Goal: Task Accomplishment & Management: Manage account settings

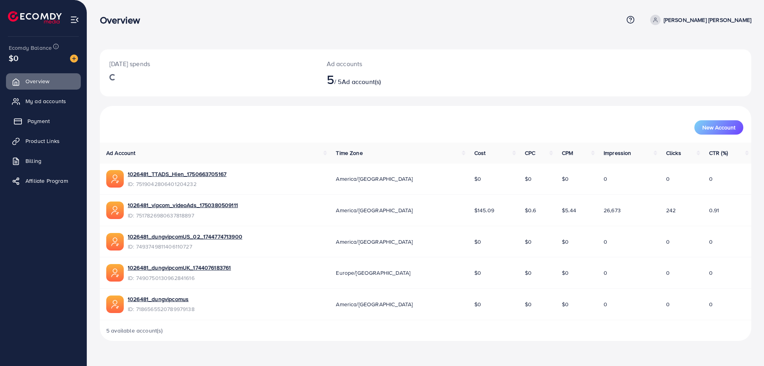
click at [50, 122] on link "Payment" at bounding box center [43, 121] width 75 height 16
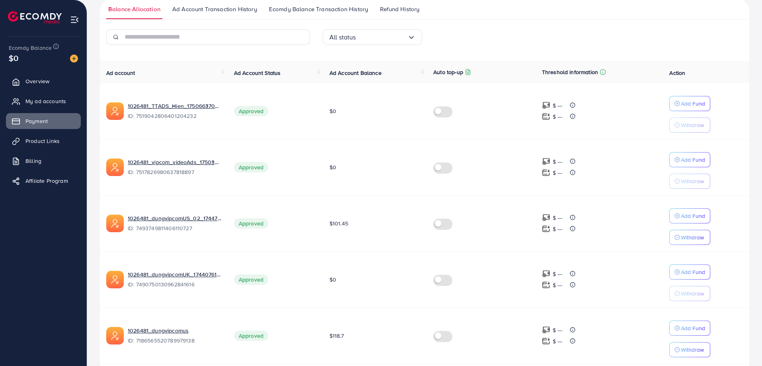
scroll to position [79, 0]
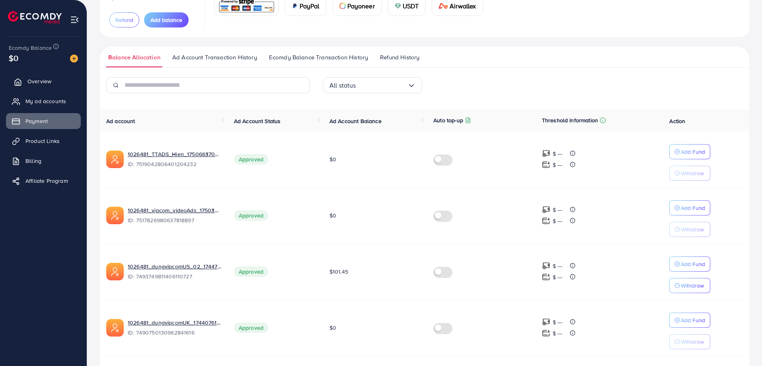
click at [41, 84] on span "Overview" at bounding box center [39, 81] width 24 height 8
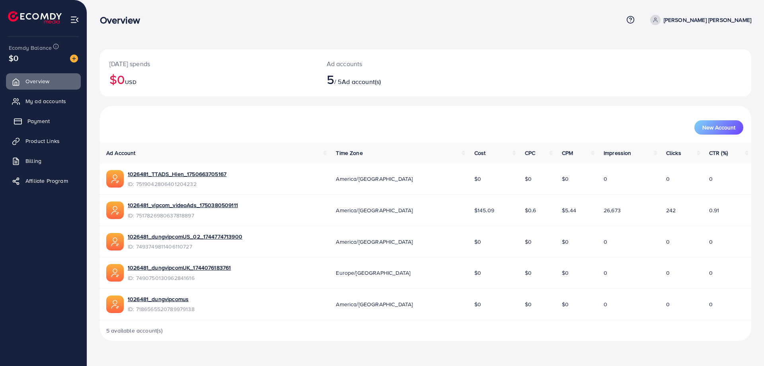
click at [39, 120] on span "Payment" at bounding box center [38, 121] width 22 height 8
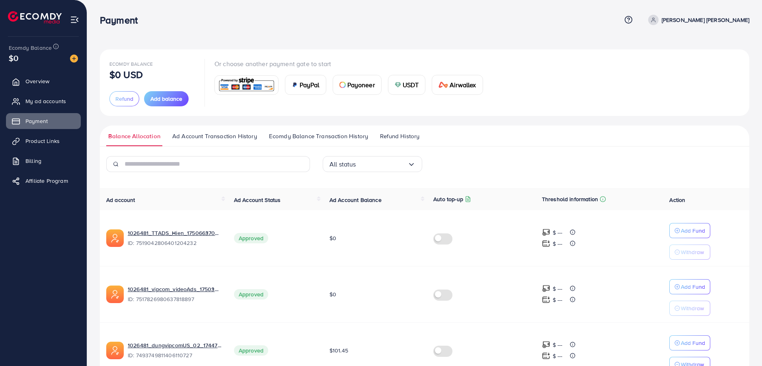
click at [604, 84] on div "Ecomdy Balance $0 USD Refund Add balance Or choose another payment gate to star…" at bounding box center [424, 82] width 630 height 47
